Goal: Information Seeking & Learning: Learn about a topic

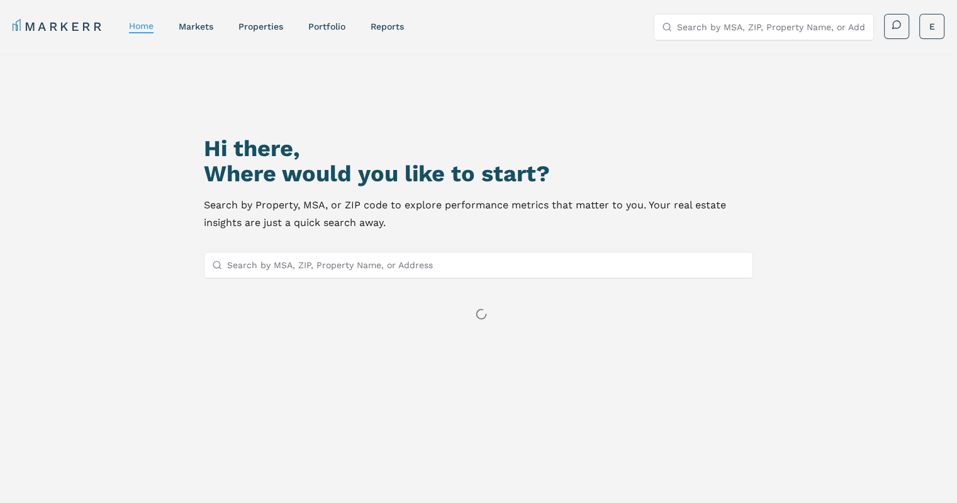
click at [416, 260] on input "Search by MSA, ZIP, Property Name, or Address" at bounding box center [486, 264] width 518 height 25
paste input "29486"
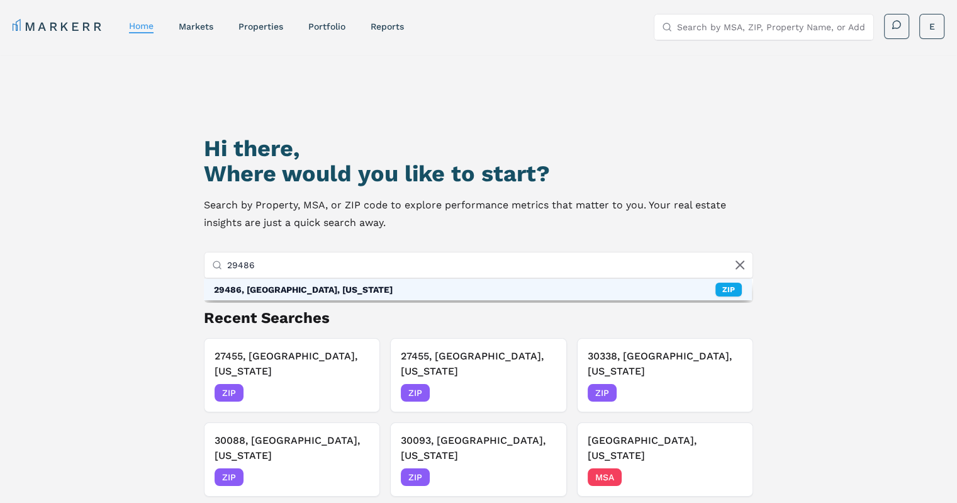
type input "29486"
click at [267, 296] on div "29486, [GEOGRAPHIC_DATA], [US_STATE] ZIP" at bounding box center [478, 289] width 548 height 21
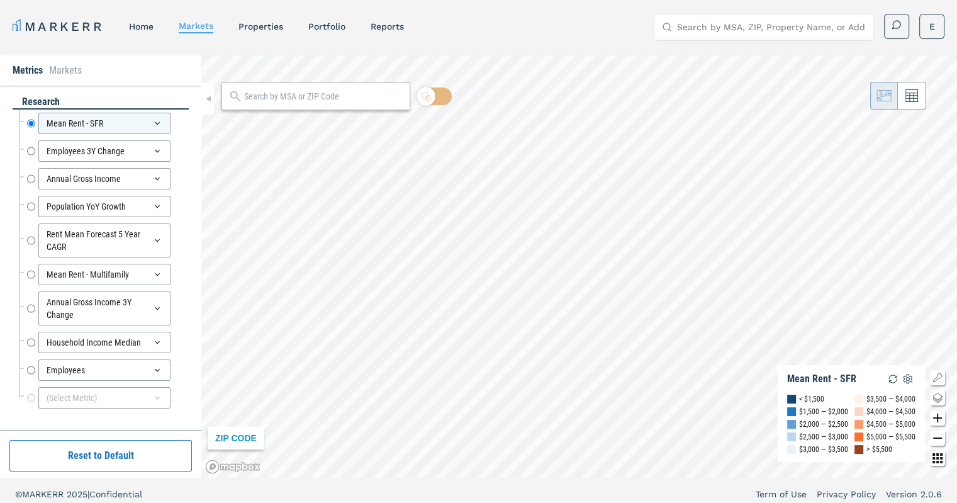
click at [303, 95] on input "text" at bounding box center [323, 96] width 159 height 13
click at [30, 178] on input "Annual Gross Income" at bounding box center [31, 178] width 8 height 21
radio input "false"
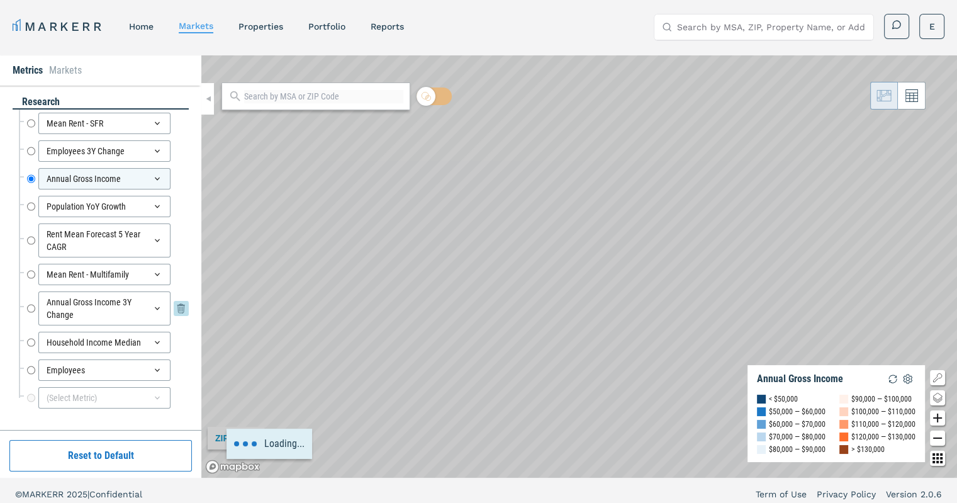
click at [29, 308] on input "Annual Gross Income 3Y Change" at bounding box center [31, 308] width 8 height 34
radio input "false"
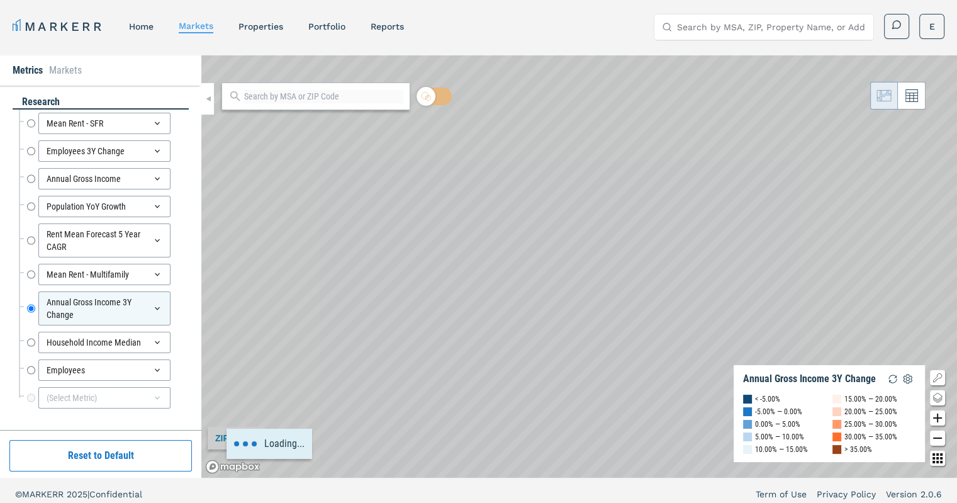
click at [25, 328] on div "Household Income Median Household Income Median" at bounding box center [104, 342] width 170 height 28
click at [31, 340] on input "Household Income Median" at bounding box center [31, 342] width 8 height 21
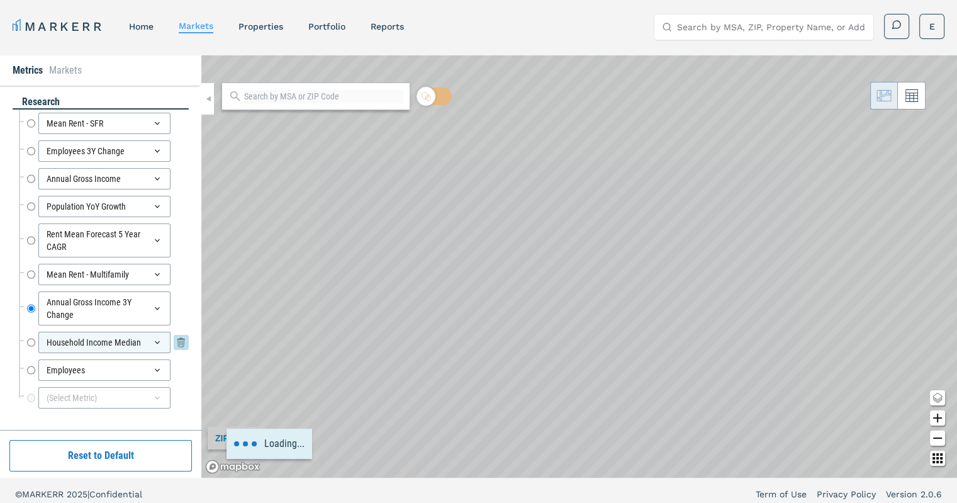
radio input "false"
radio input "true"
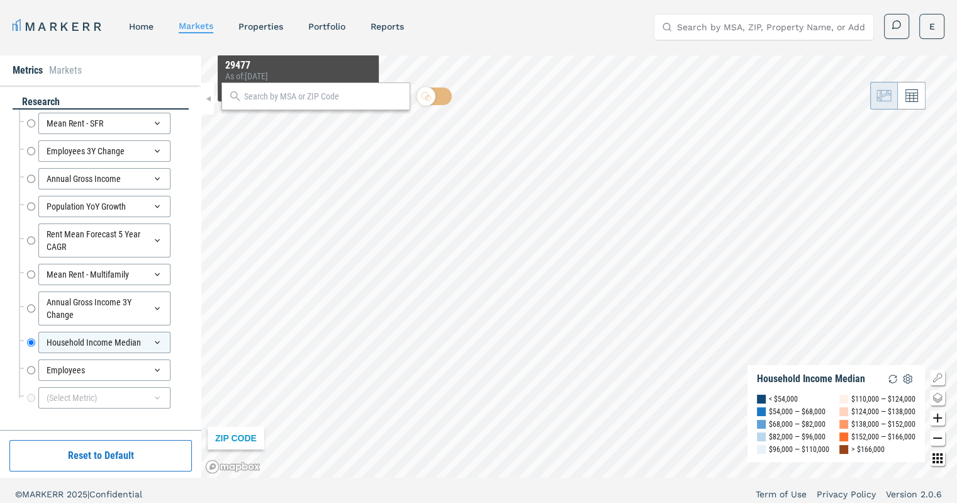
click at [289, 100] on input "text" at bounding box center [323, 96] width 159 height 13
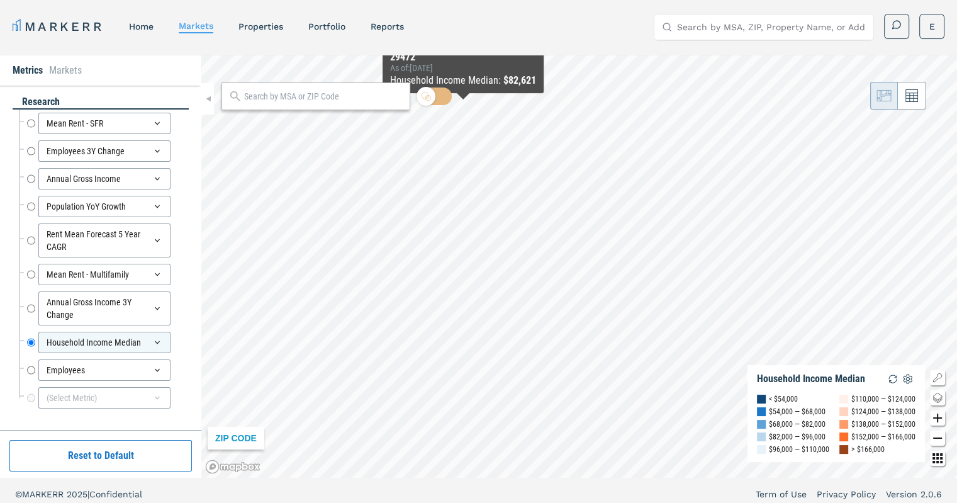
paste input "29486"
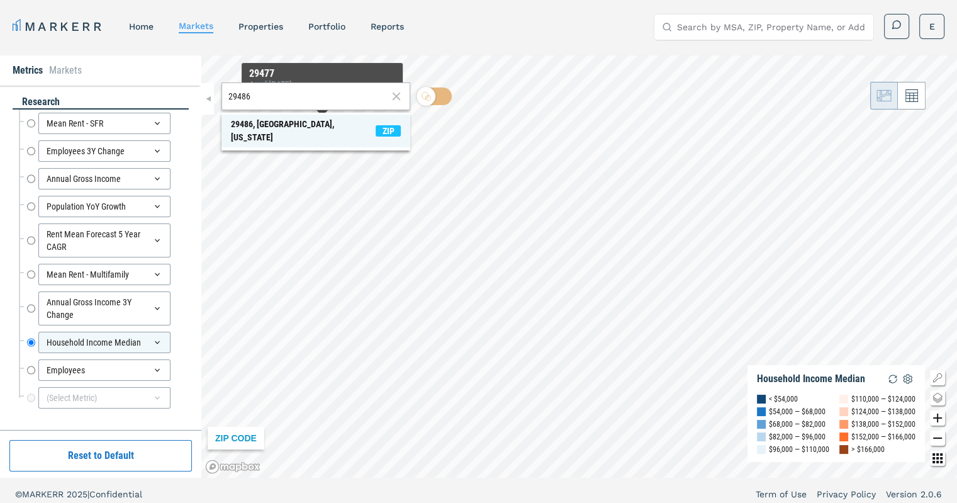
type input "29486"
click at [304, 126] on div "29486, [GEOGRAPHIC_DATA], [US_STATE]" at bounding box center [303, 131] width 145 height 26
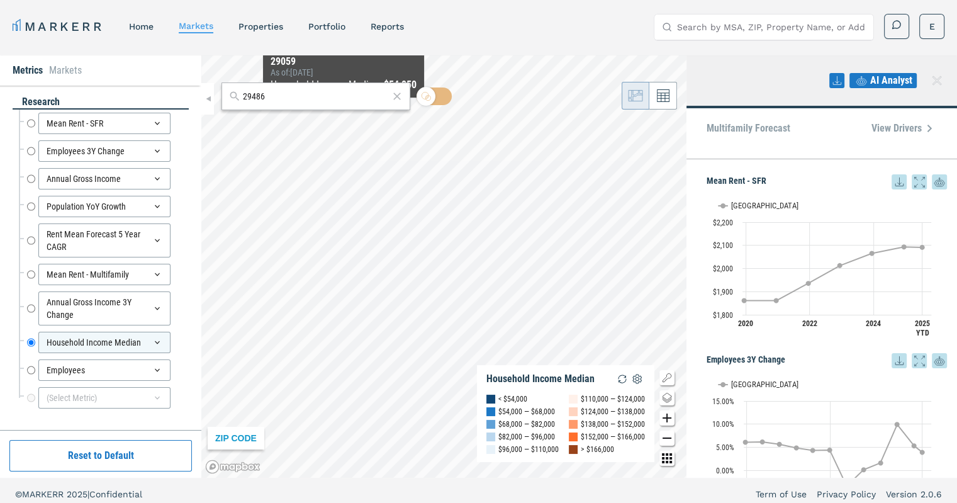
click at [325, 96] on input "29486" at bounding box center [316, 96] width 146 height 13
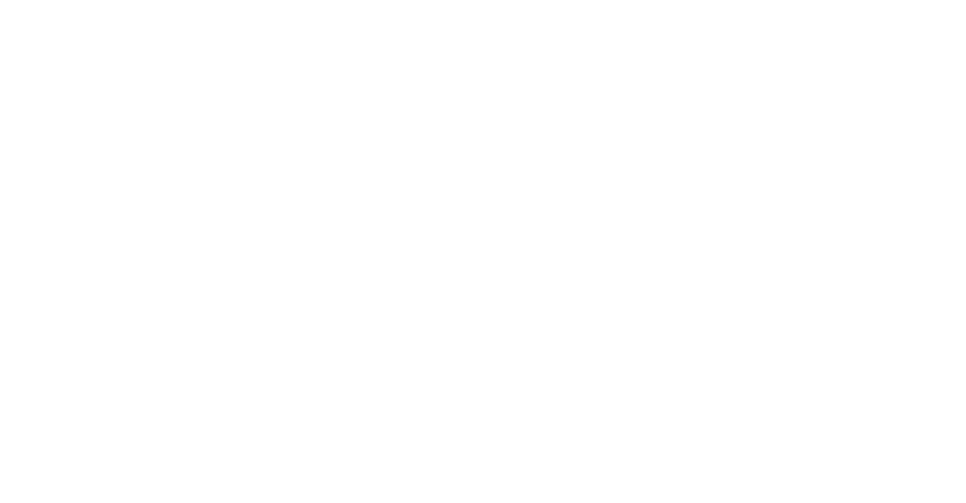
click at [75, 0] on html at bounding box center [483, 0] width 966 height 0
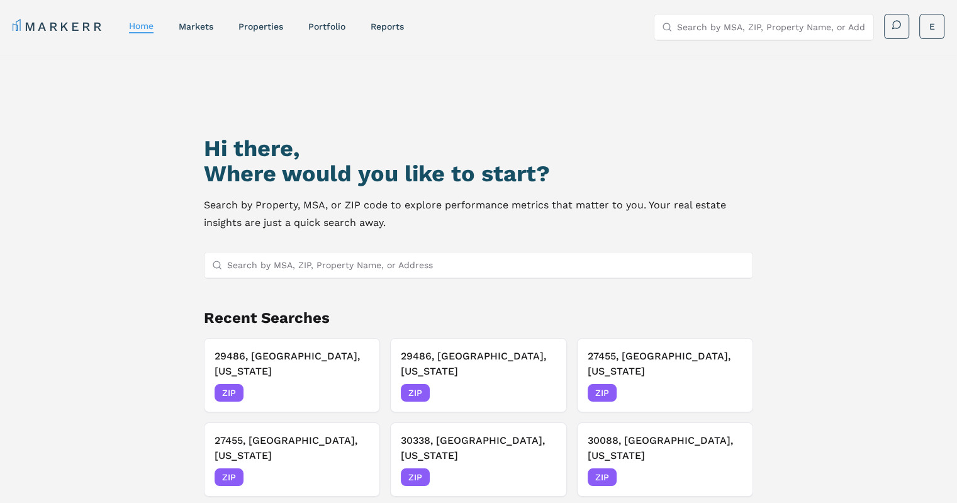
click at [478, 262] on input "Search by MSA, ZIP, Property Name, or Address" at bounding box center [486, 264] width 518 height 25
paste input "29486"
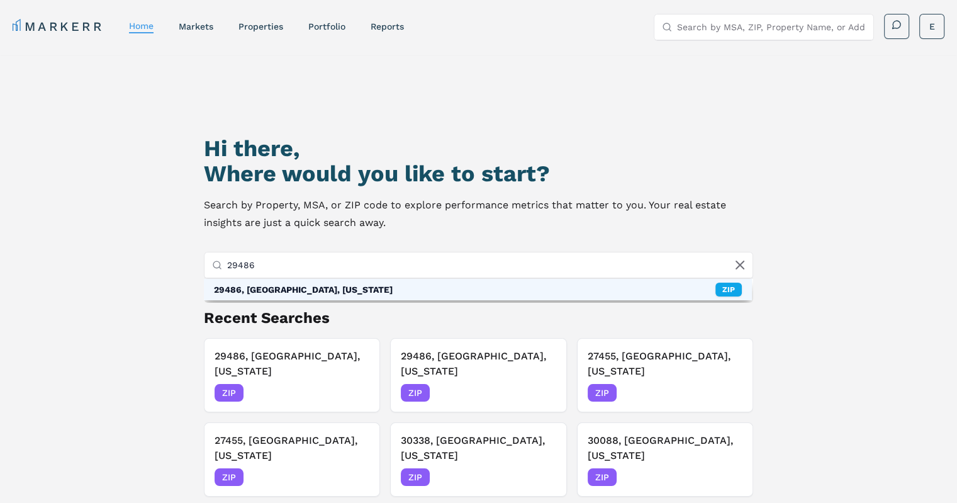
type input "29486"
click at [345, 288] on div "29486, [GEOGRAPHIC_DATA], [US_STATE]" at bounding box center [303, 289] width 179 height 13
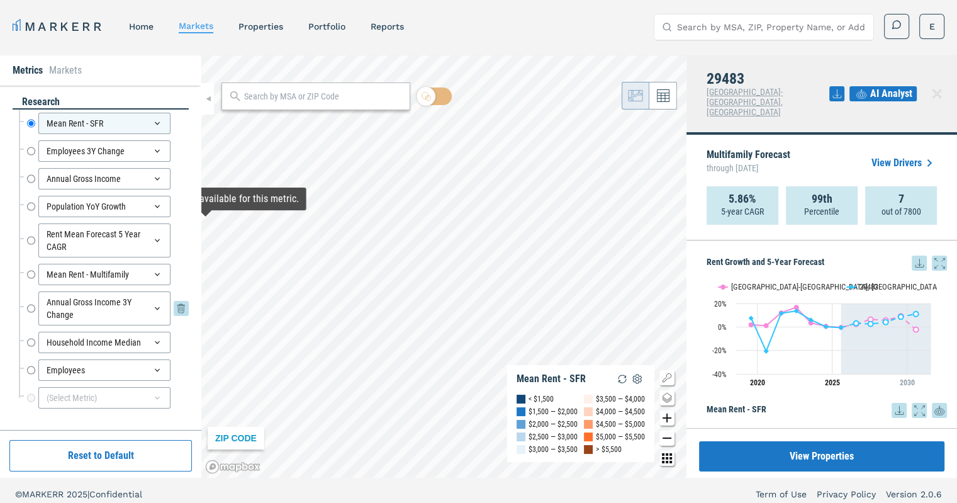
click at [31, 305] on input "Annual Gross Income 3Y Change" at bounding box center [31, 308] width 8 height 34
radio input "false"
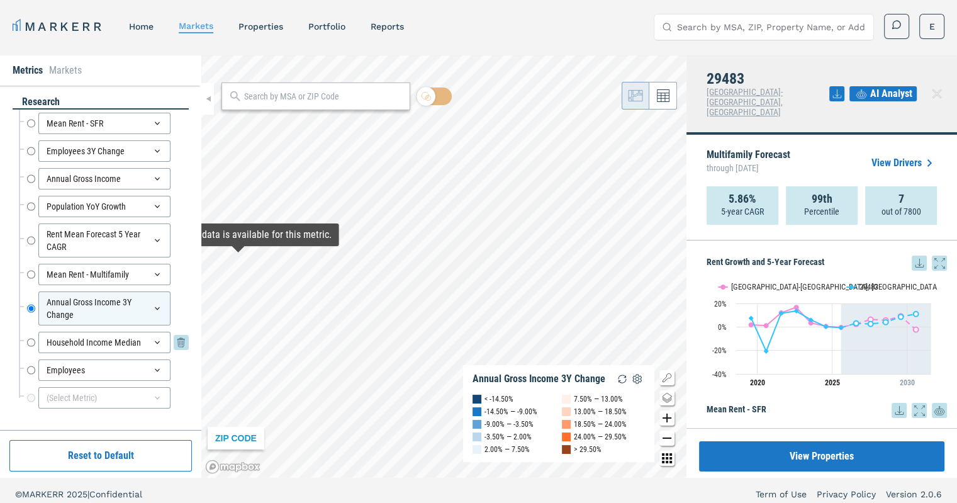
click at [28, 341] on input "Household Income Median" at bounding box center [31, 342] width 8 height 21
radio input "false"
radio input "true"
